Goal: Information Seeking & Learning: Find contact information

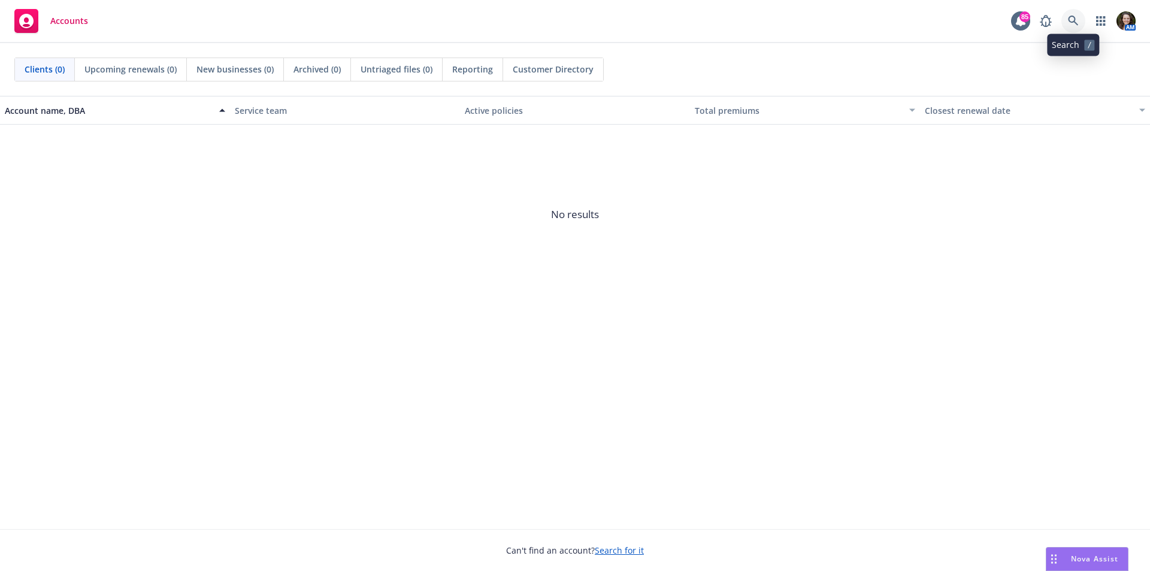
click at [1068, 20] on icon at bounding box center [1073, 21] width 10 height 10
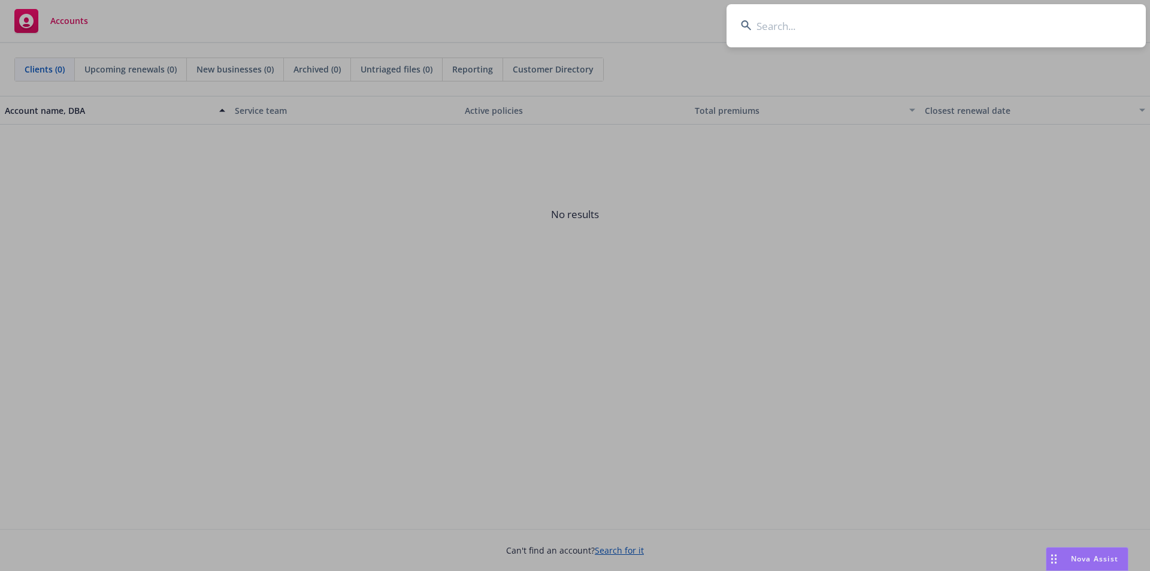
click at [858, 19] on input at bounding box center [935, 25] width 419 height 43
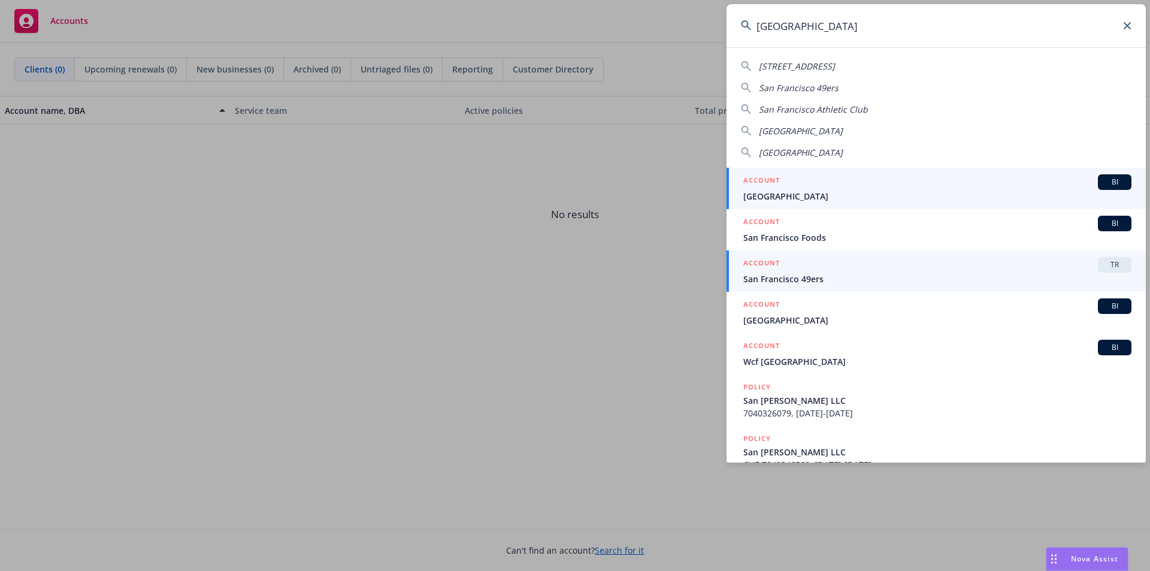
type input "san francisco"
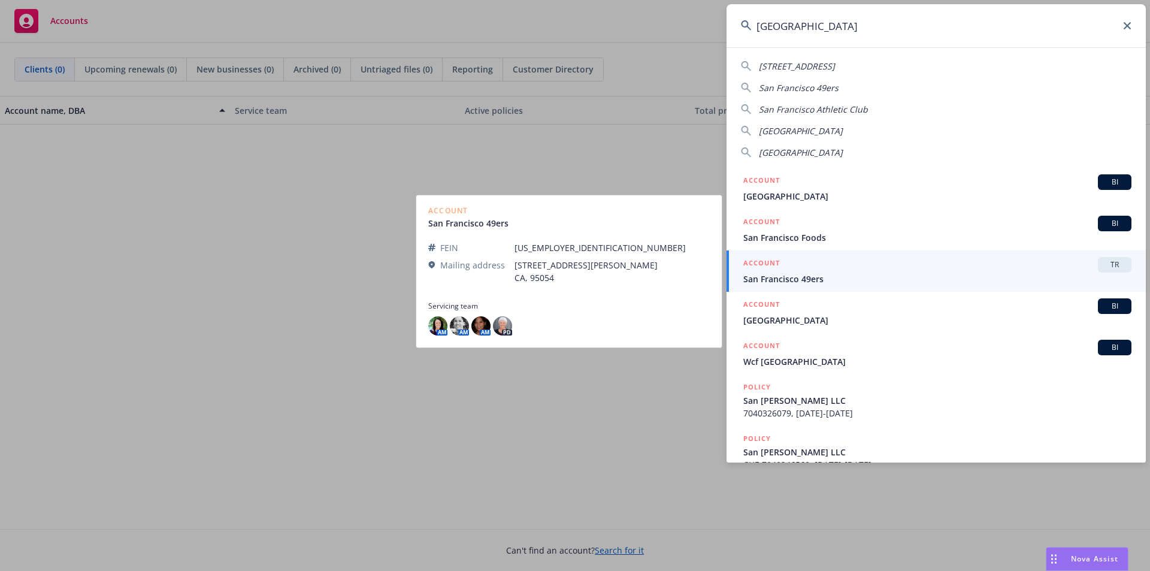
click at [815, 275] on span "San Francisco 49ers" at bounding box center [937, 278] width 388 height 13
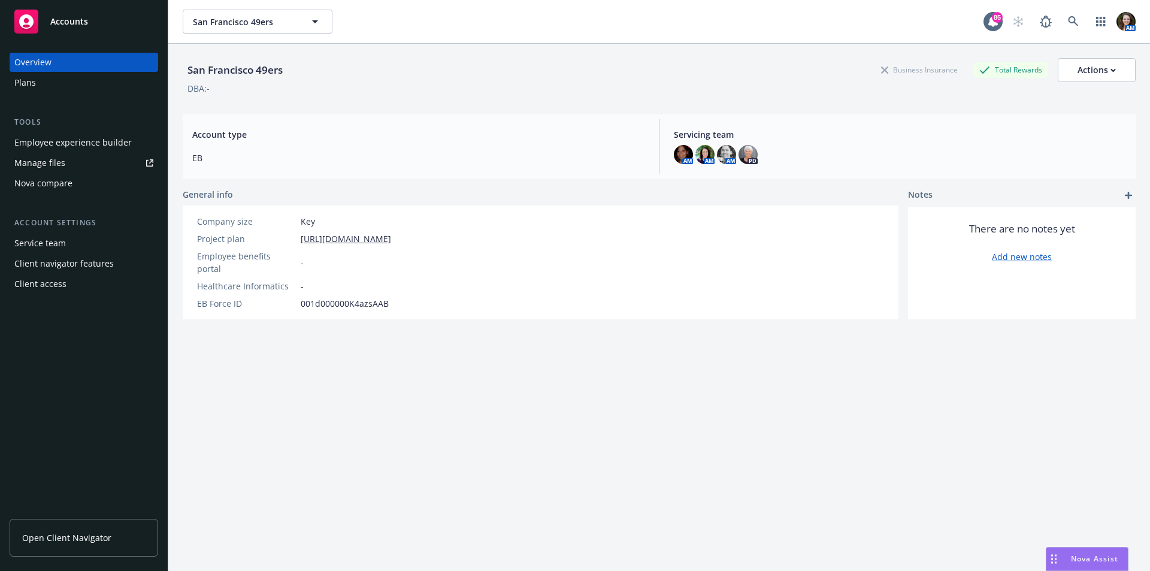
click at [68, 532] on span "Open Client Navigator" at bounding box center [66, 537] width 89 height 13
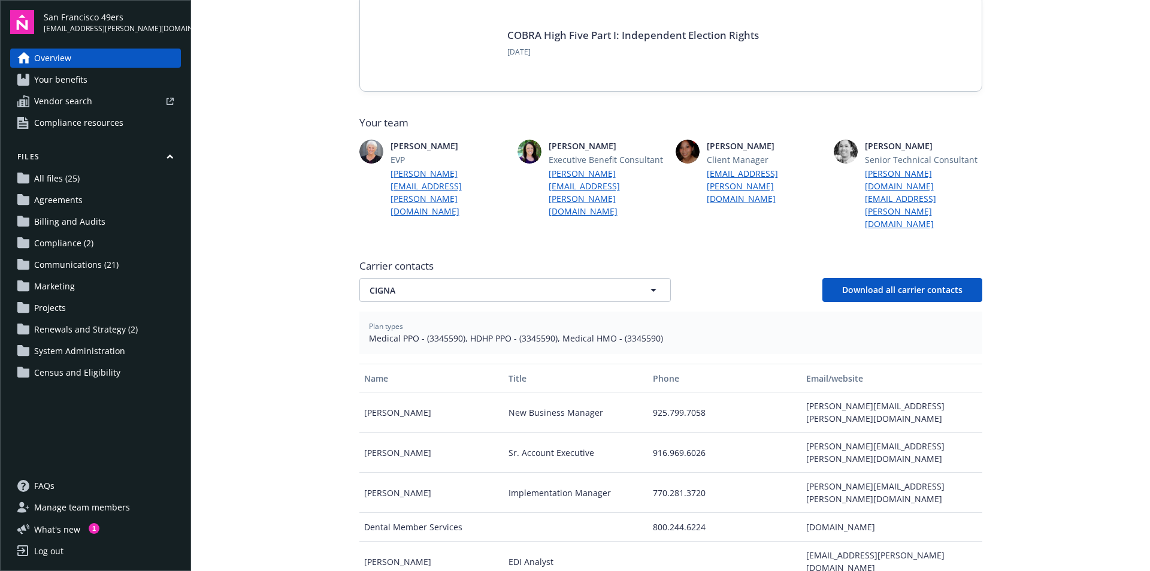
scroll to position [299, 0]
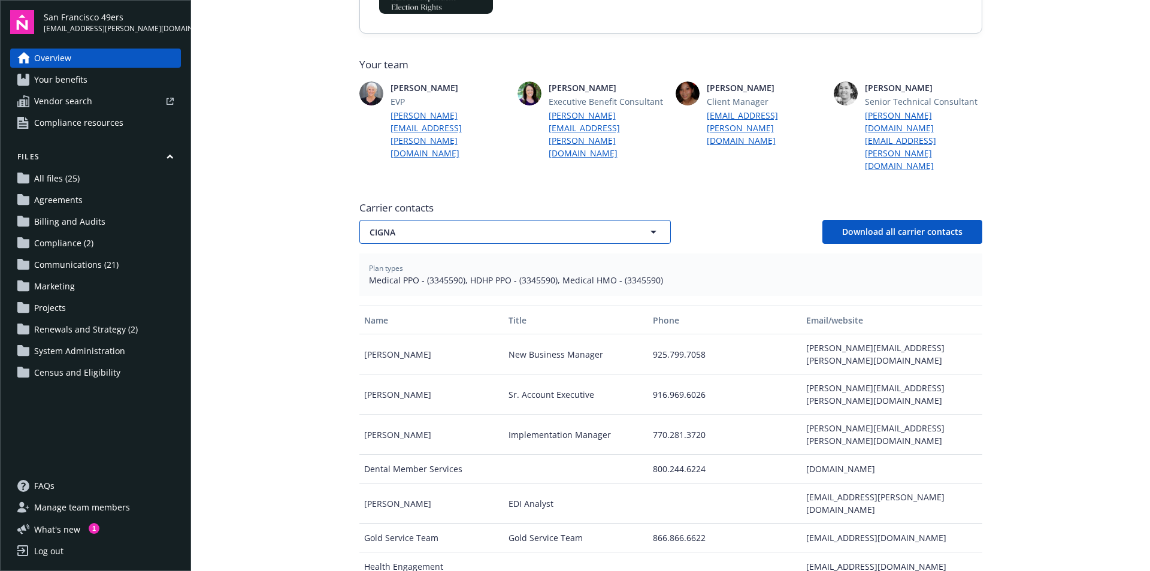
click at [605, 226] on span "CIGNA" at bounding box center [493, 232] width 249 height 13
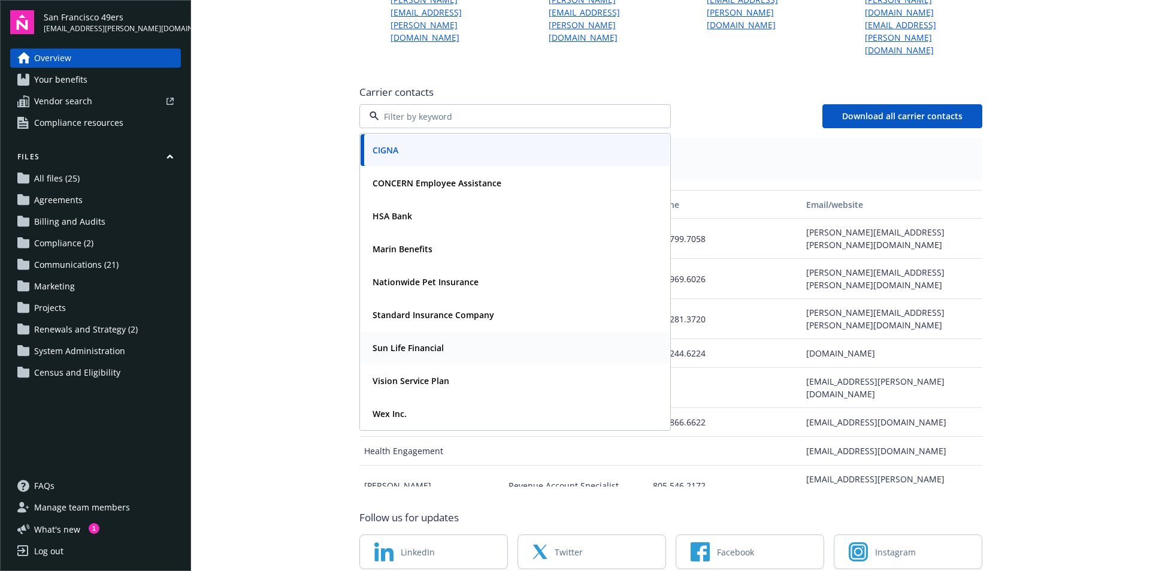
scroll to position [416, 0]
click at [408, 341] on strong "Sun Life Financial" at bounding box center [407, 346] width 71 height 11
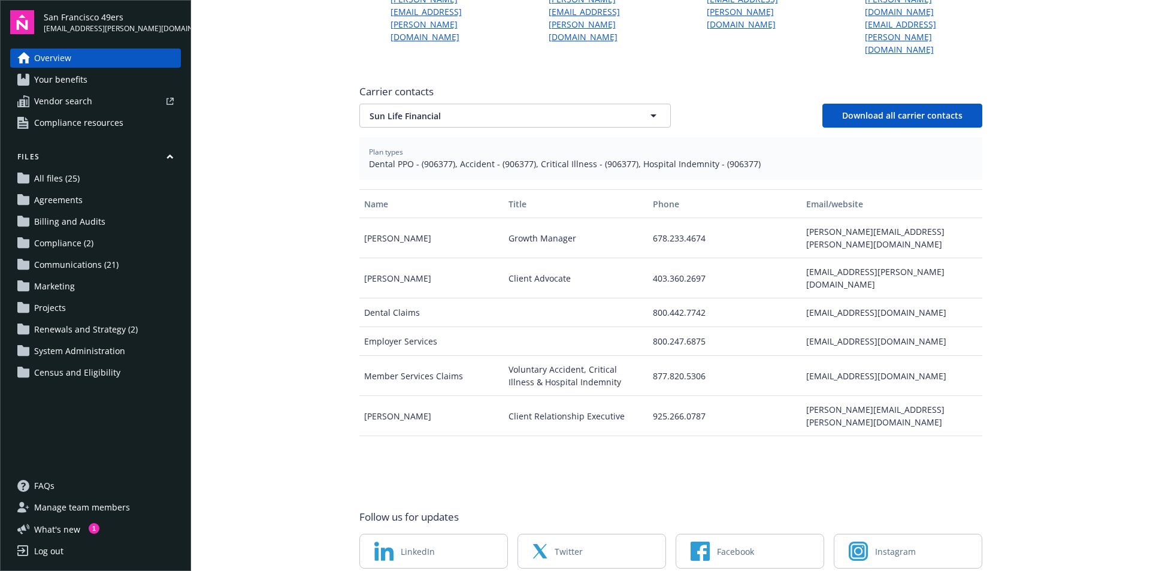
click at [742, 429] on div "Name Title Phone Email/website [PERSON_NAME] Growth Manager 678.233.4674 [PERSO…" at bounding box center [670, 337] width 623 height 296
drag, startPoint x: 931, startPoint y: 213, endPoint x: 792, endPoint y: 211, distance: 138.3
click at [792, 258] on div "[PERSON_NAME] Client Advocate 403.360.2697 [EMAIL_ADDRESS][PERSON_NAME][DOMAIN_…" at bounding box center [670, 278] width 623 height 40
copy div "[EMAIL_ADDRESS][PERSON_NAME][DOMAIN_NAME]"
